Goal: Find specific page/section: Find specific page/section

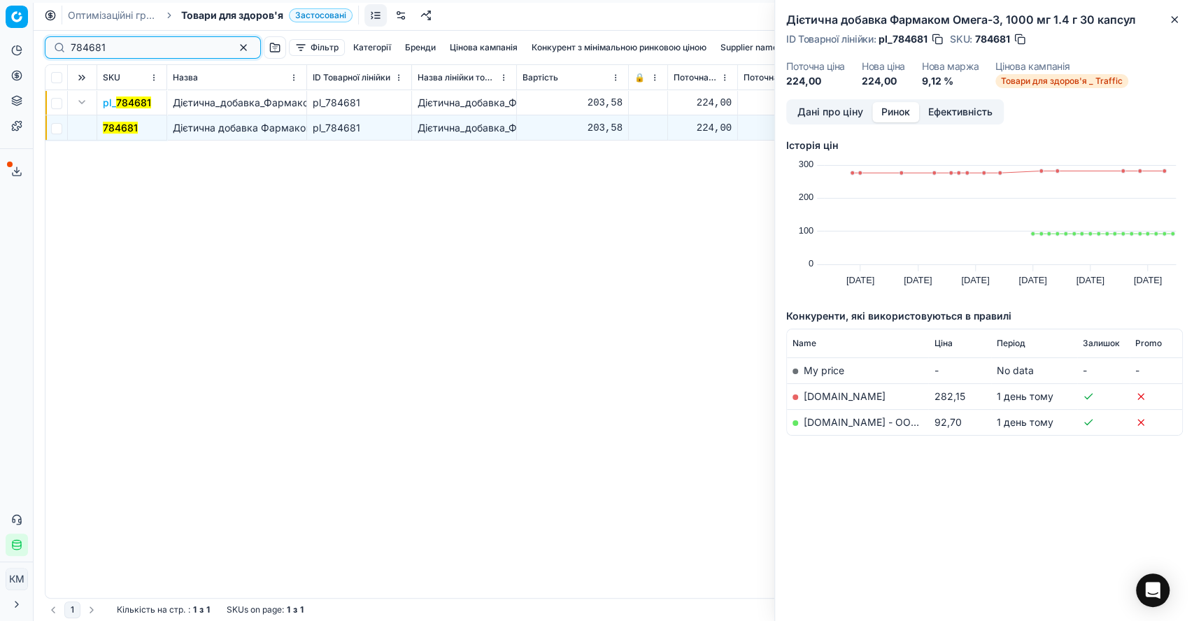
drag, startPoint x: 108, startPoint y: 50, endPoint x: 46, endPoint y: 50, distance: 61.5
click at [46, 50] on div "784681" at bounding box center [153, 47] width 216 height 22
paste input "00504"
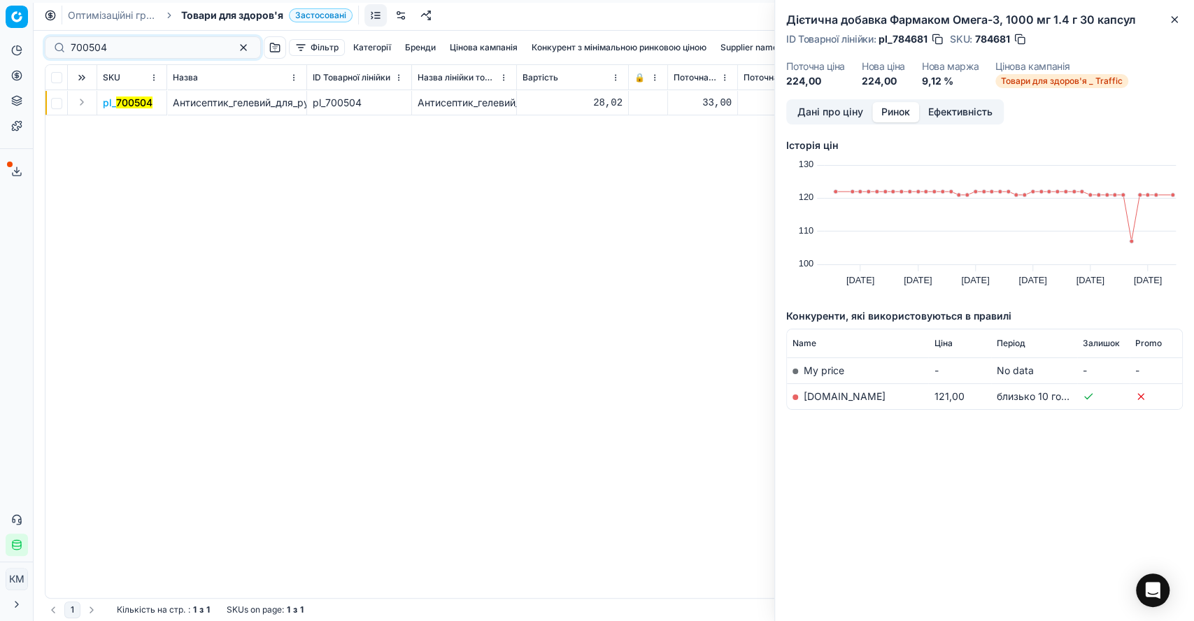
click at [83, 101] on button "Expand" at bounding box center [81, 102] width 17 height 17
click at [121, 122] on mark "700504" at bounding box center [121, 128] width 36 height 12
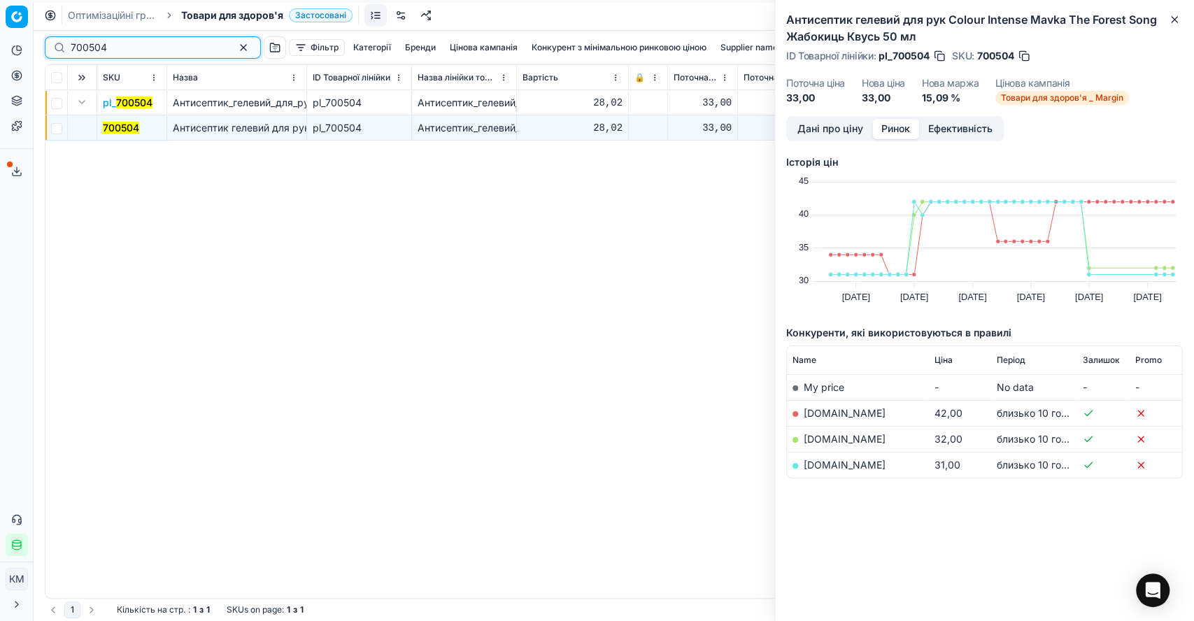
drag, startPoint x: 123, startPoint y: 48, endPoint x: 50, endPoint y: 45, distance: 73.5
click at [50, 45] on div "700504" at bounding box center [153, 47] width 216 height 22
paste input "87219"
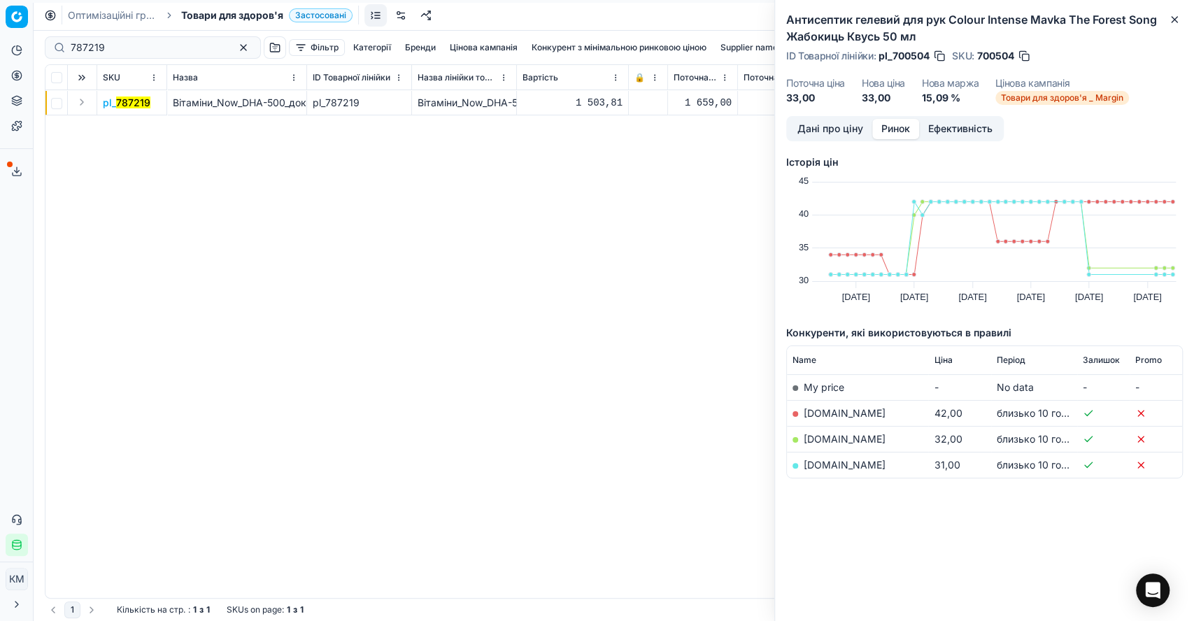
click at [89, 101] on button "Expand" at bounding box center [81, 102] width 17 height 17
click at [120, 124] on mark "787219" at bounding box center [120, 128] width 34 height 12
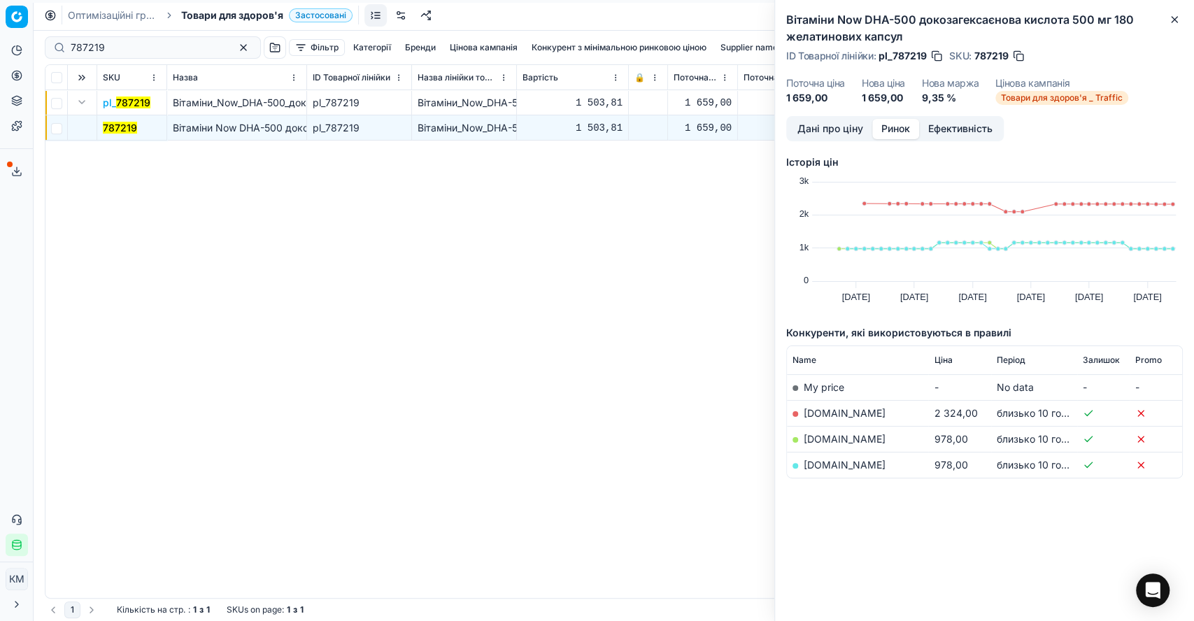
click at [847, 466] on link "[DOMAIN_NAME]" at bounding box center [844, 465] width 82 height 12
click at [836, 436] on link "[DOMAIN_NAME]" at bounding box center [844, 439] width 82 height 12
click at [92, 207] on div "pl_ 787219 Вітаміни_Now_DHA-500_докозагексаєнова_кислота_500_мг_180_желатинових…" at bounding box center [613, 344] width 1136 height 508
drag, startPoint x: 114, startPoint y: 49, endPoint x: 46, endPoint y: 35, distance: 69.3
click at [46, 35] on div "787219 Фільтр Категорії [PERSON_NAME] кампанія Конкурент з мінімальною ринковою…" at bounding box center [614, 48] width 1138 height 34
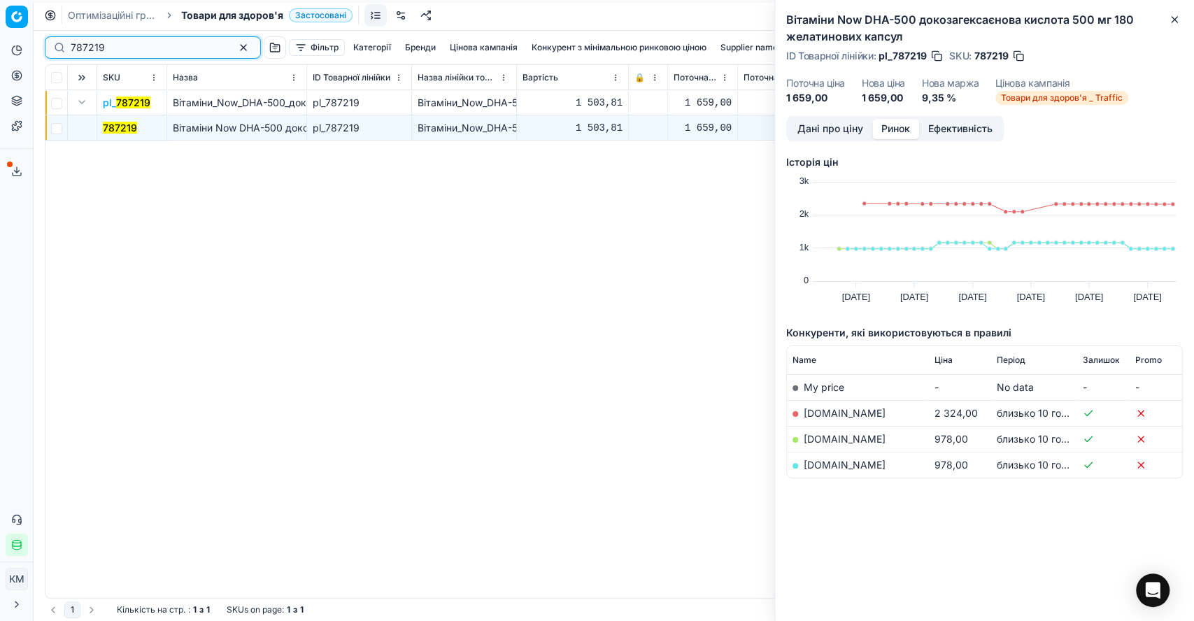
paste input "996305"
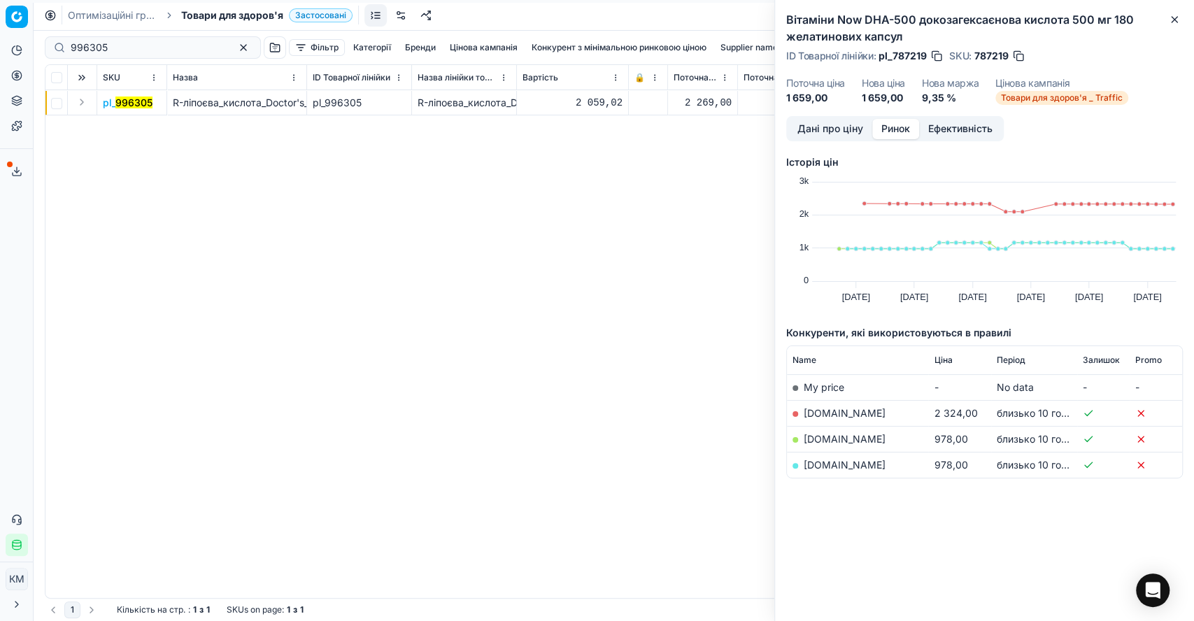
click at [80, 105] on button "Expand" at bounding box center [81, 102] width 17 height 17
click at [122, 128] on mark "996305" at bounding box center [121, 128] width 37 height 12
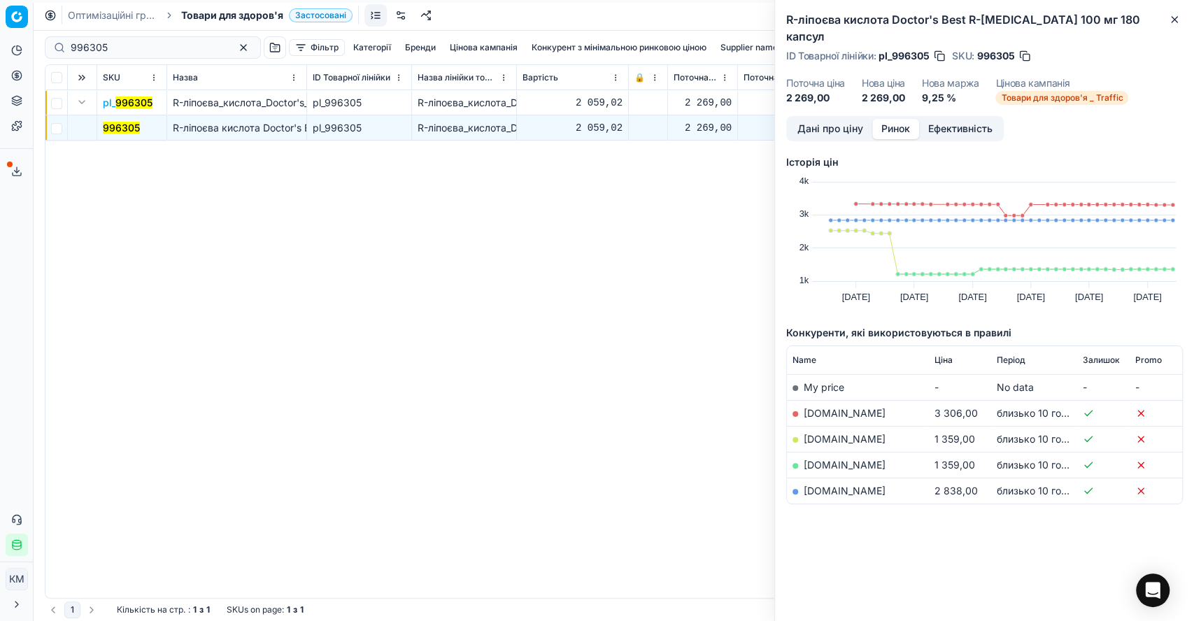
click at [127, 125] on mark "996305" at bounding box center [121, 128] width 37 height 12
click at [828, 433] on link "[DOMAIN_NAME]" at bounding box center [844, 439] width 82 height 12
click at [862, 433] on link "[DOMAIN_NAME]" at bounding box center [844, 439] width 82 height 12
click at [843, 459] on link "[DOMAIN_NAME]" at bounding box center [844, 465] width 82 height 12
click at [815, 485] on link "[DOMAIN_NAME]" at bounding box center [844, 491] width 82 height 12
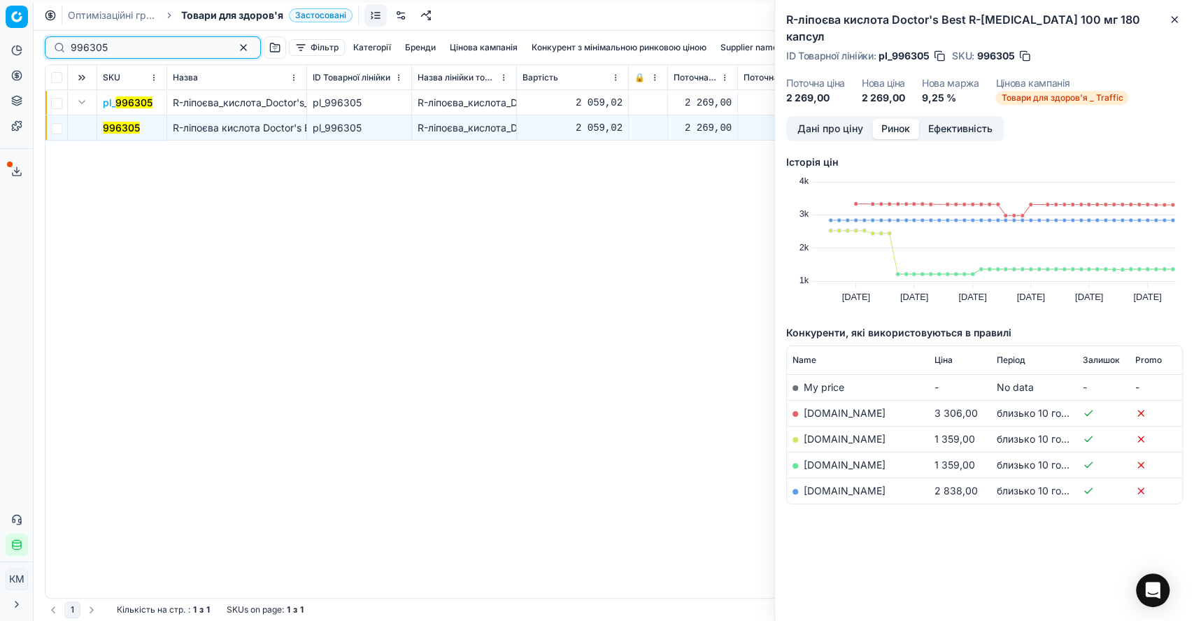
drag, startPoint x: 121, startPoint y: 48, endPoint x: 48, endPoint y: 39, distance: 73.3
click at [48, 39] on div "996305" at bounding box center [153, 47] width 216 height 22
paste input "788914"
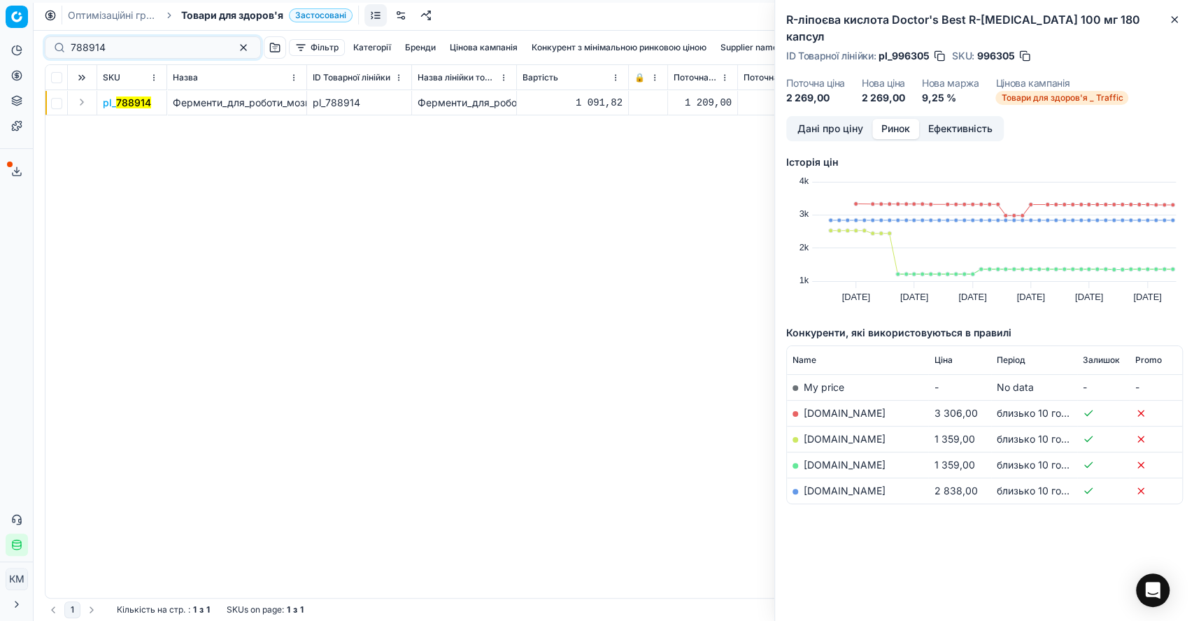
drag, startPoint x: 83, startPoint y: 102, endPoint x: 87, endPoint y: 110, distance: 8.4
click at [83, 101] on button "Expand" at bounding box center [81, 102] width 17 height 17
click at [115, 129] on mark "788914" at bounding box center [120, 128] width 35 height 12
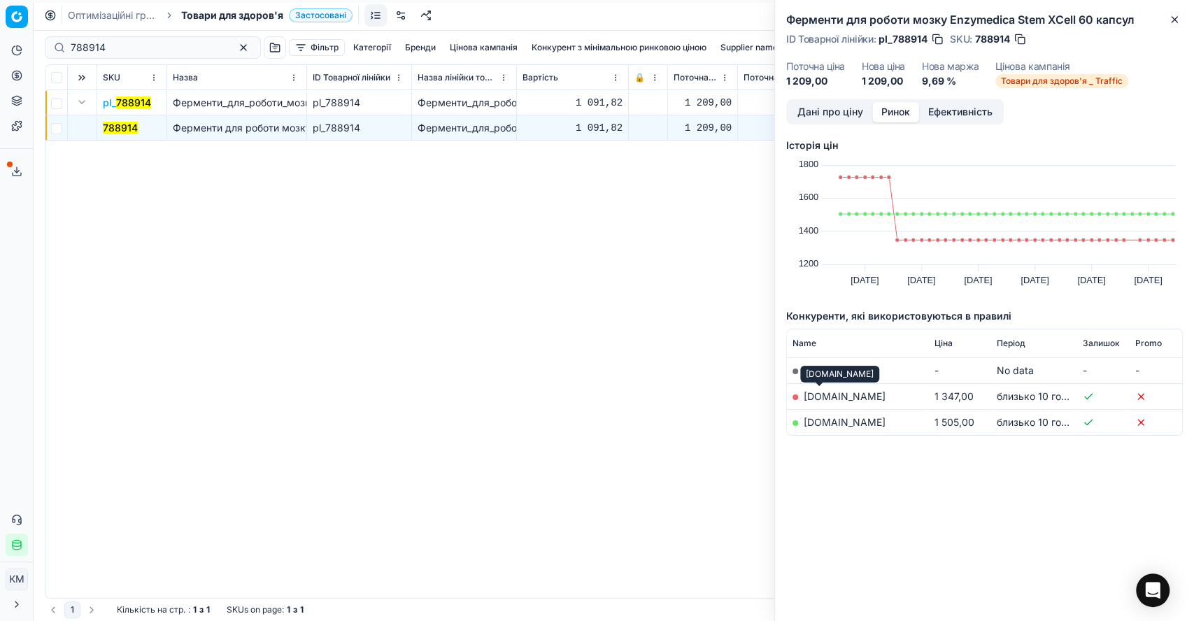
click at [808, 398] on link "[DOMAIN_NAME]" at bounding box center [844, 396] width 82 height 12
click at [826, 421] on link "[DOMAIN_NAME]" at bounding box center [844, 422] width 82 height 12
drag, startPoint x: 99, startPoint y: 48, endPoint x: 34, endPoint y: 47, distance: 65.0
click at [34, 47] on div "Pricing platform Аналітика Цінова оптимізація Асортимент продукції Шаблони Серв…" at bounding box center [597, 310] width 1194 height 621
paste input "7805"
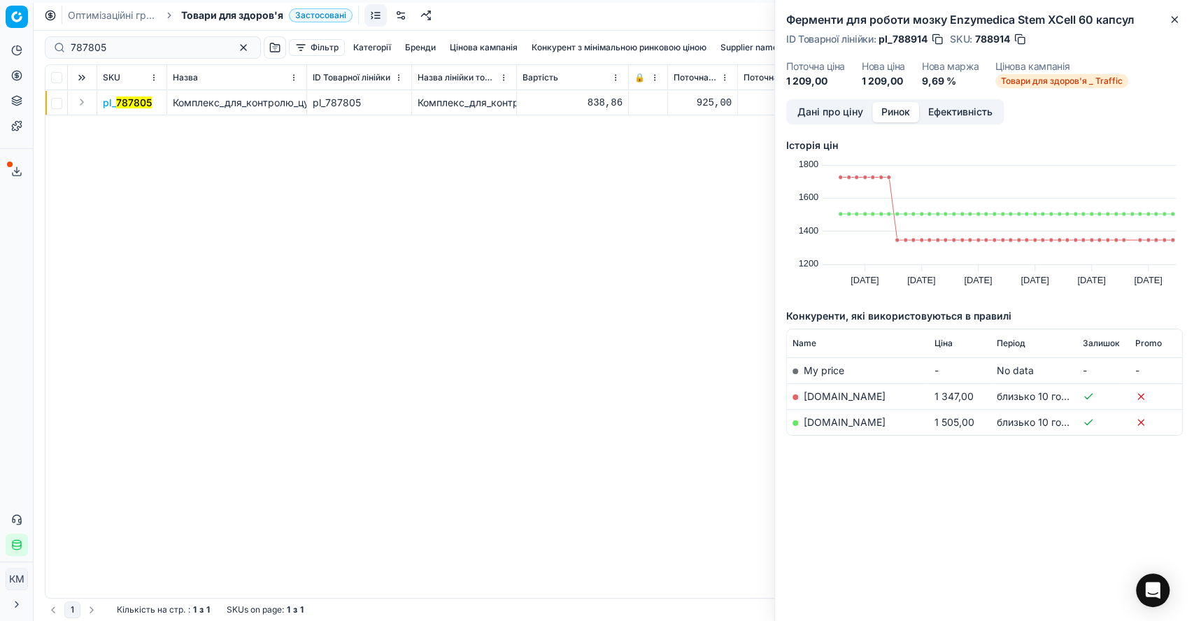
click at [76, 108] on button "Expand" at bounding box center [81, 102] width 17 height 17
click at [137, 127] on mark "787805" at bounding box center [121, 128] width 36 height 12
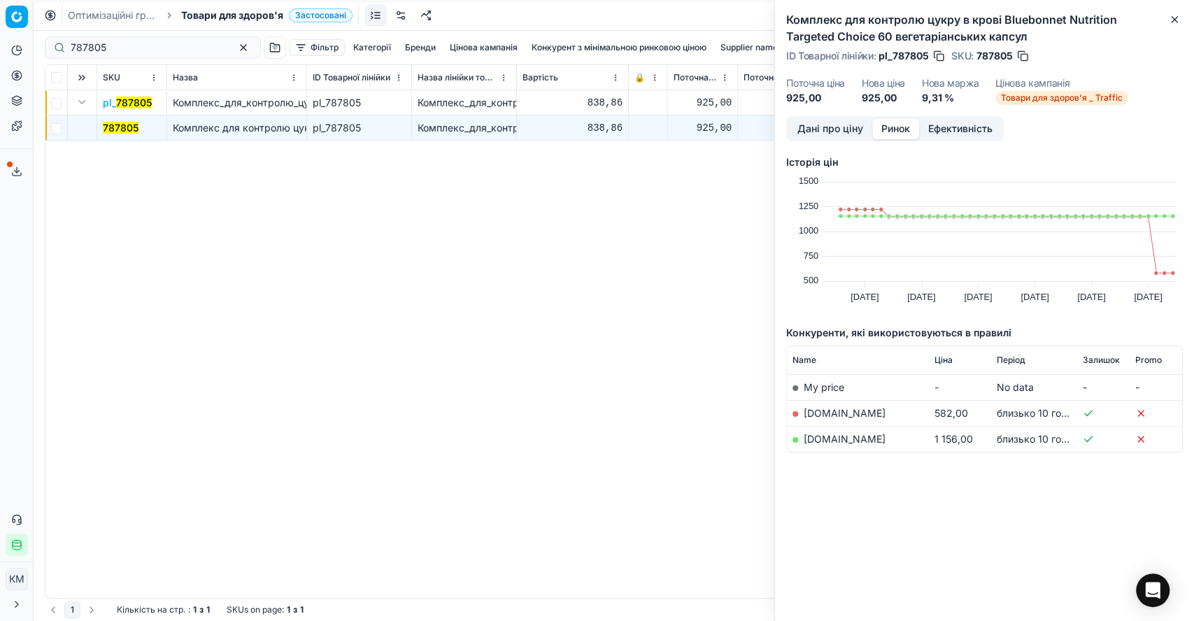
click at [122, 127] on mark "787805" at bounding box center [121, 128] width 36 height 12
click at [822, 408] on link "[DOMAIN_NAME]" at bounding box center [844, 413] width 82 height 12
drag, startPoint x: 141, startPoint y: 48, endPoint x: 38, endPoint y: 42, distance: 102.9
click at [38, 42] on div "787805 Фільтр Категорії [PERSON_NAME] кампанія Конкурент з мінімальною ринковою…" at bounding box center [614, 326] width 1160 height 590
paste input "087"
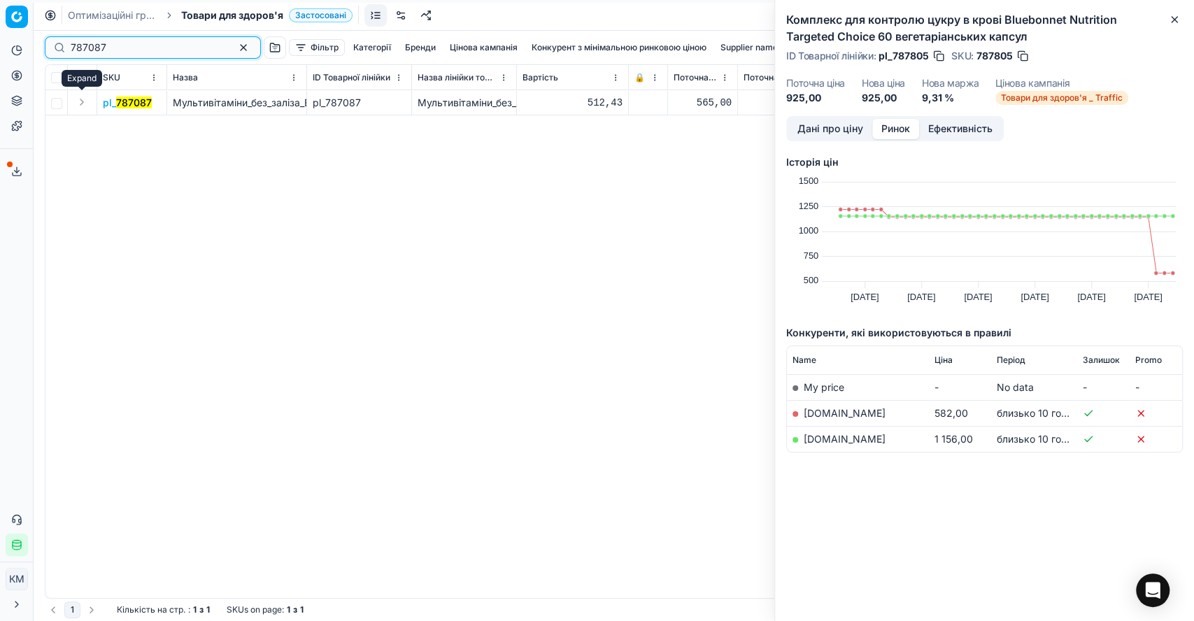
type input "787087"
click at [80, 101] on button "Expand" at bounding box center [81, 102] width 17 height 17
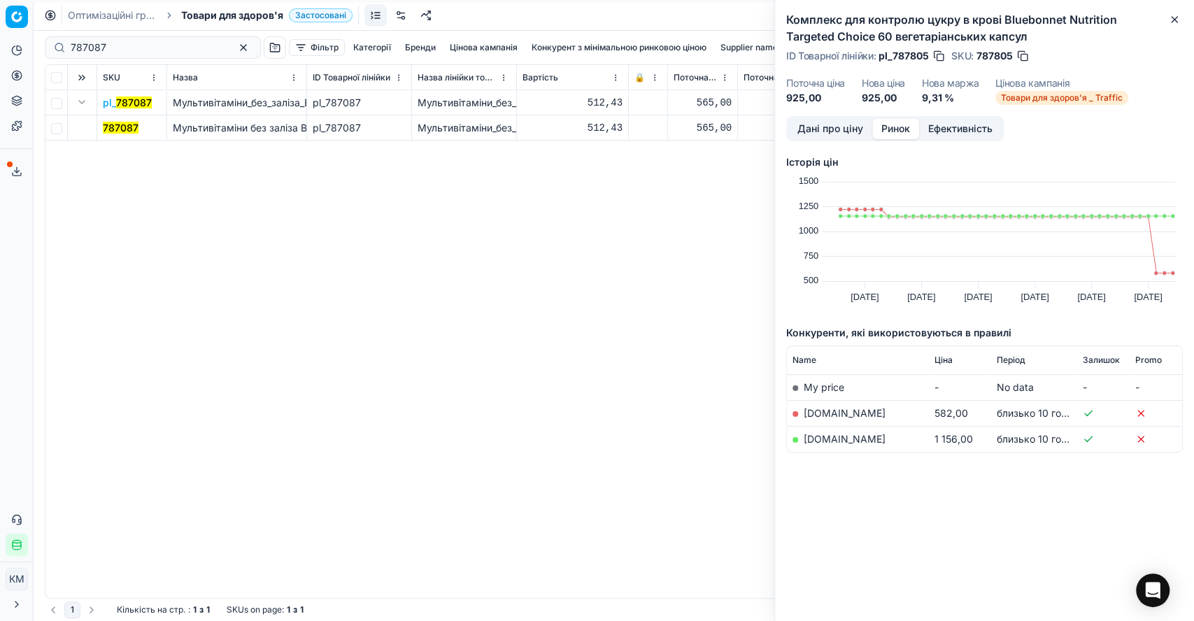
click at [124, 126] on mark "787087" at bounding box center [121, 128] width 36 height 12
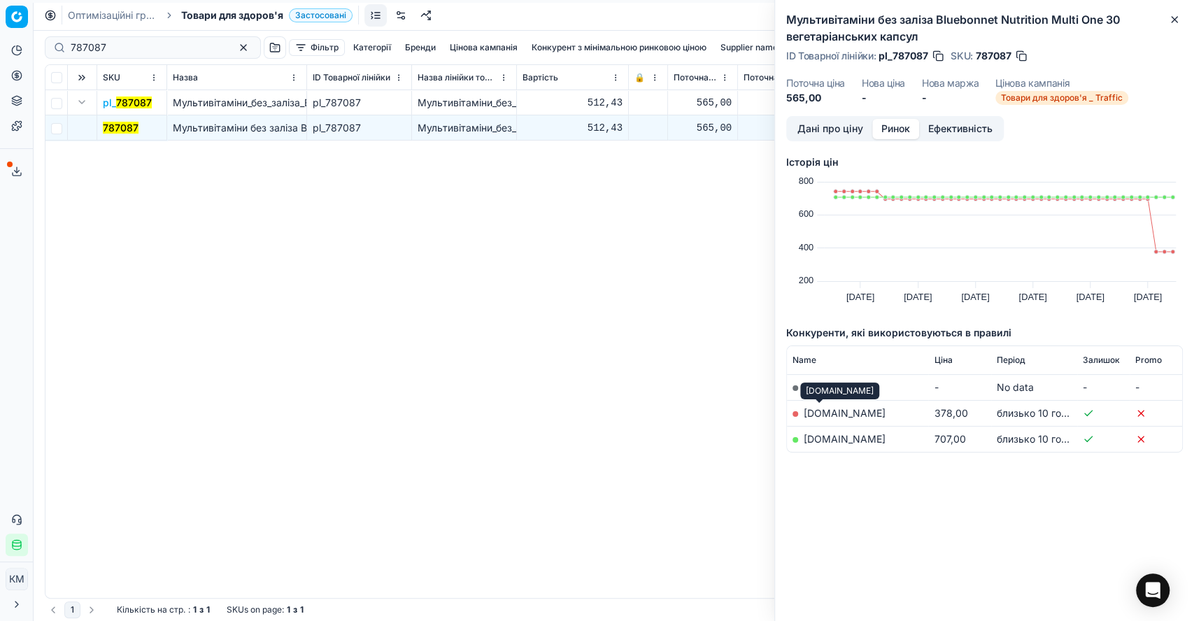
click at [818, 410] on link "[DOMAIN_NAME]" at bounding box center [844, 413] width 82 height 12
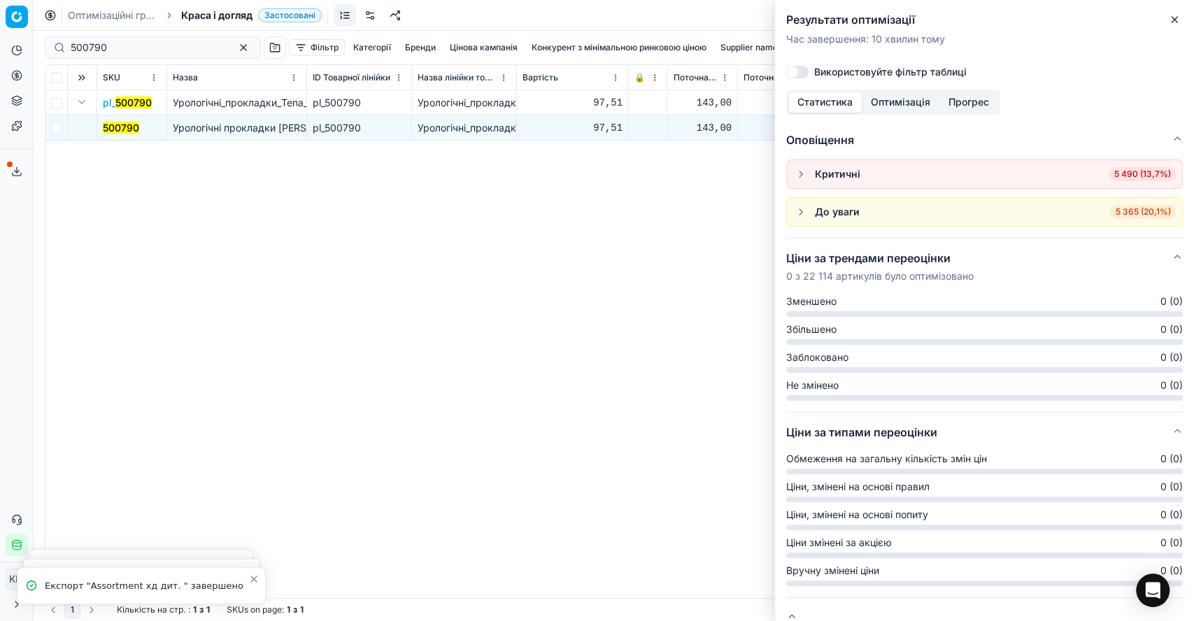
click at [1172, 18] on icon "button" at bounding box center [1174, 20] width 6 height 6
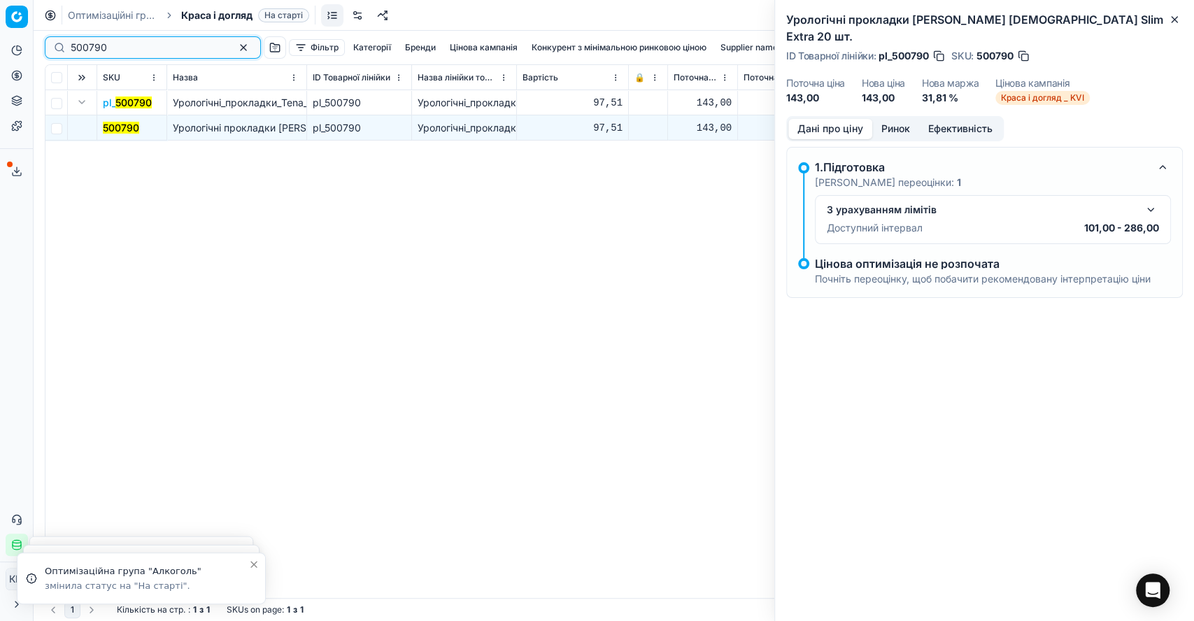
drag, startPoint x: 110, startPoint y: 45, endPoint x: 43, endPoint y: 41, distance: 67.3
click at [43, 41] on div "500790 Фільтр Категорії Бренди Цінова кампанія Конкурент з мінімальною ринковою…" at bounding box center [614, 326] width 1160 height 590
paste input "787087"
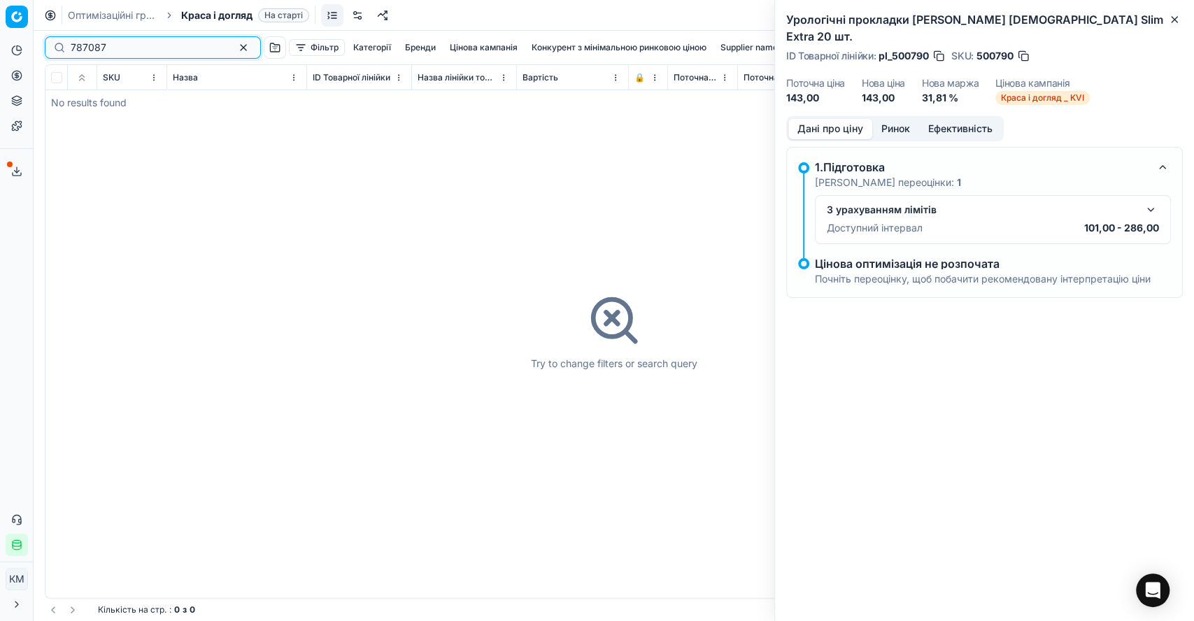
drag, startPoint x: 71, startPoint y: 47, endPoint x: 58, endPoint y: 46, distance: 13.3
click at [58, 46] on div "787087" at bounding box center [153, 47] width 216 height 22
type input "787087"
